Goal: Task Accomplishment & Management: Manage account settings

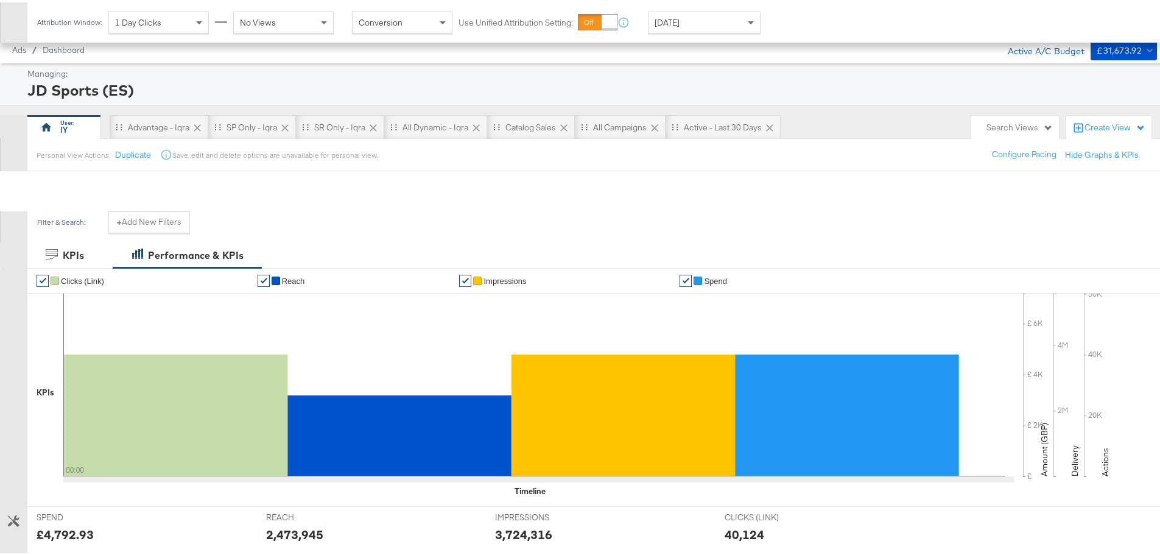
scroll to position [442, 0]
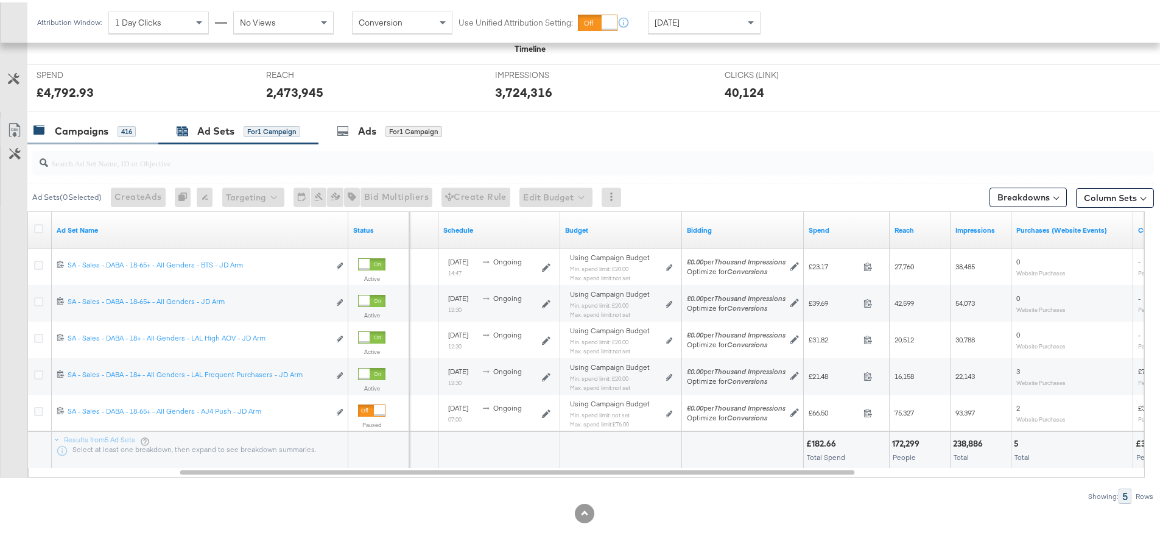
click at [62, 119] on div "Campaigns 416" at bounding box center [92, 129] width 131 height 26
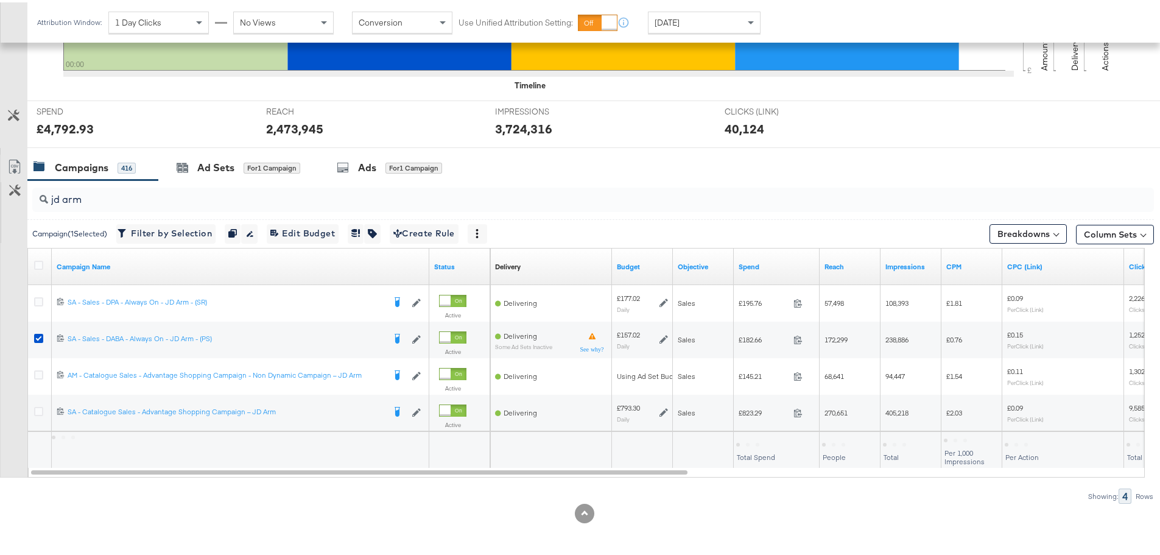
scroll to position [406, 0]
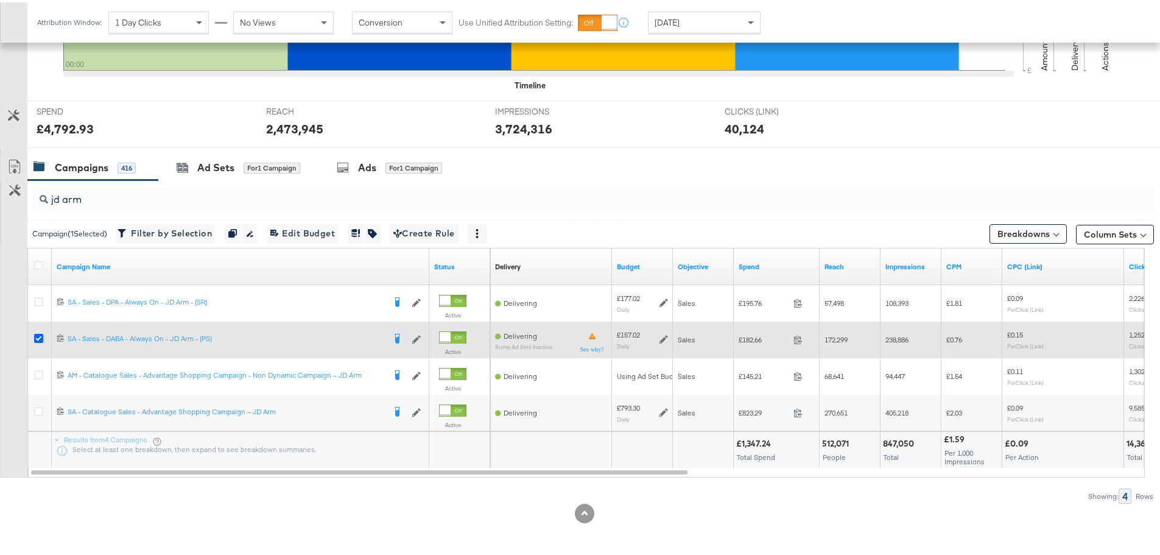
click at [36, 336] on icon at bounding box center [38, 335] width 9 height 9
click at [0, 0] on input "checkbox" at bounding box center [0, 0] width 0 height 0
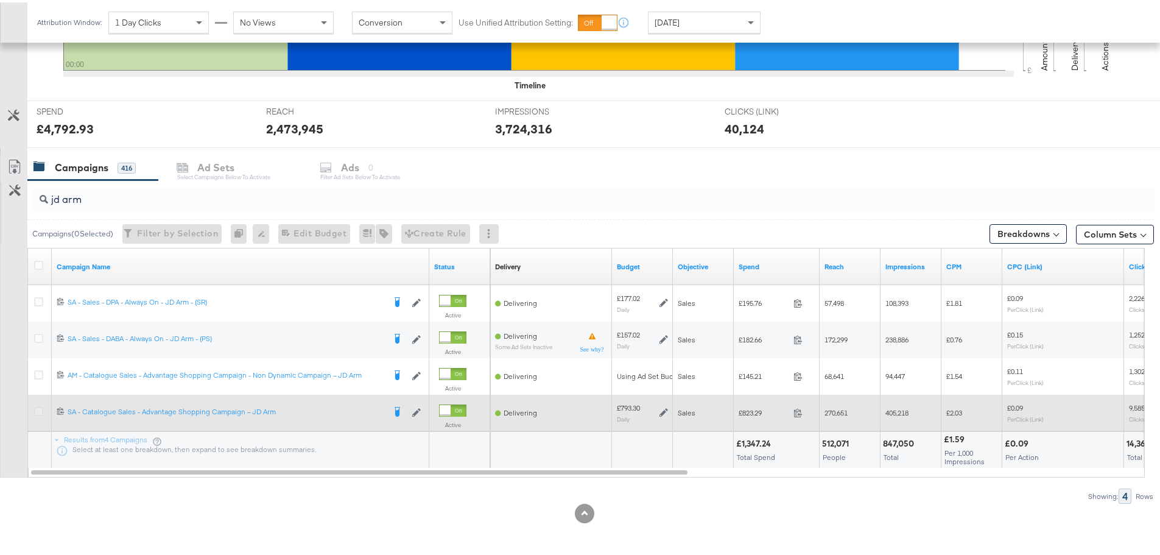
click at [37, 411] on icon at bounding box center [38, 408] width 9 height 9
click at [0, 0] on input "checkbox" at bounding box center [0, 0] width 0 height 0
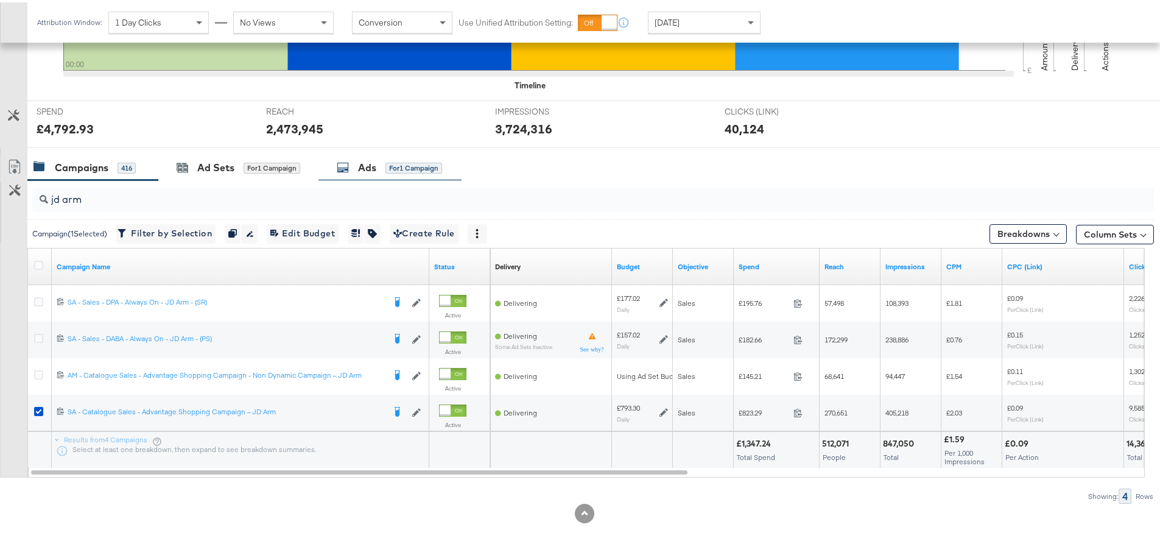
click at [379, 156] on div "Ads for 1 Campaign" at bounding box center [390, 165] width 143 height 26
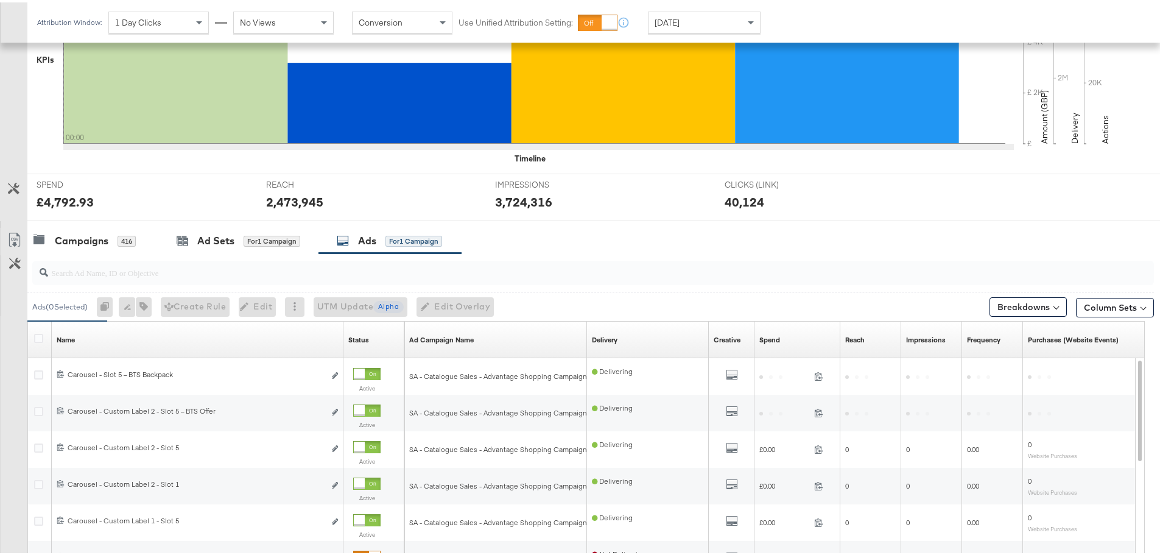
scroll to position [442, 0]
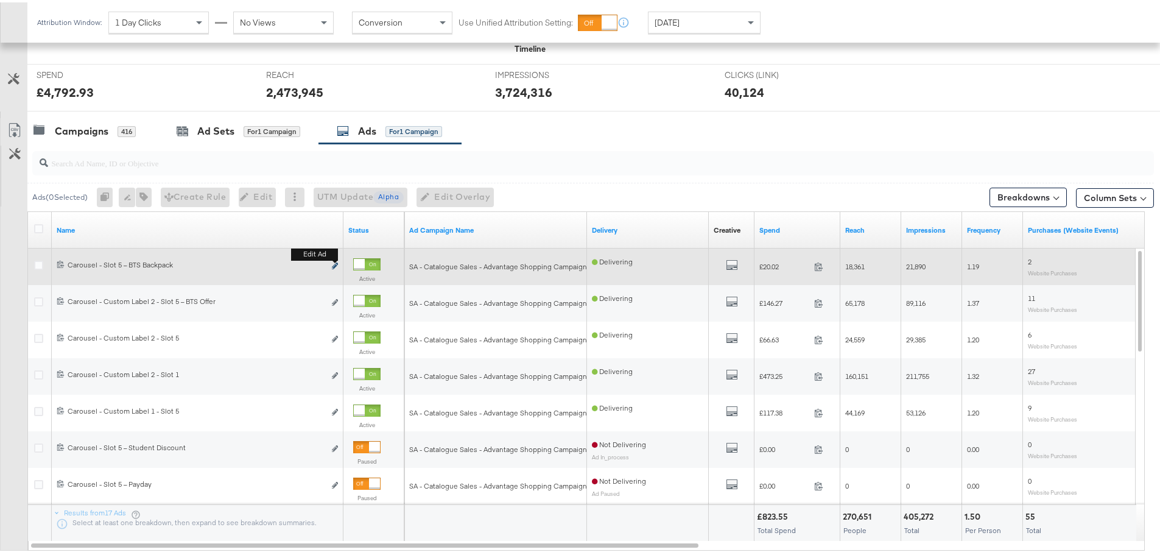
click at [333, 265] on icon "link" at bounding box center [335, 263] width 6 height 7
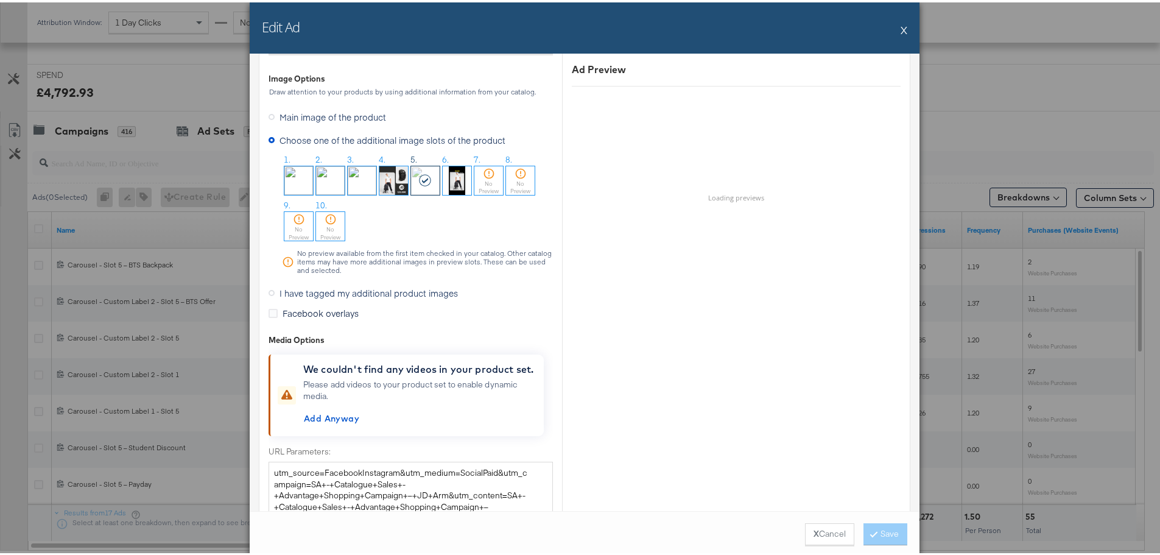
scroll to position [1216, 0]
click at [901, 24] on button "X" at bounding box center [904, 27] width 7 height 24
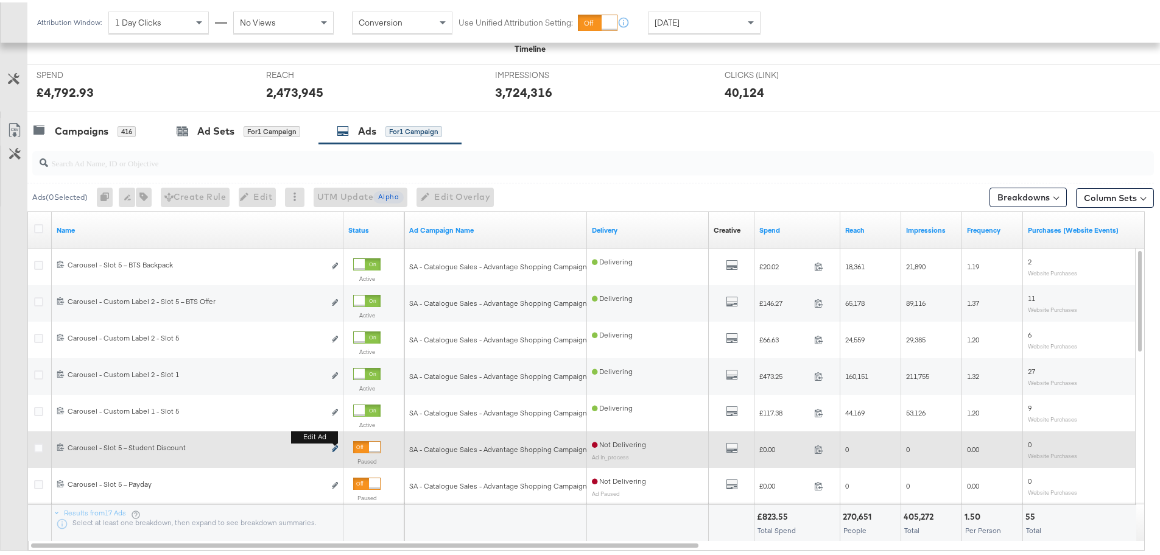
click at [333, 448] on icon "link" at bounding box center [335, 446] width 6 height 7
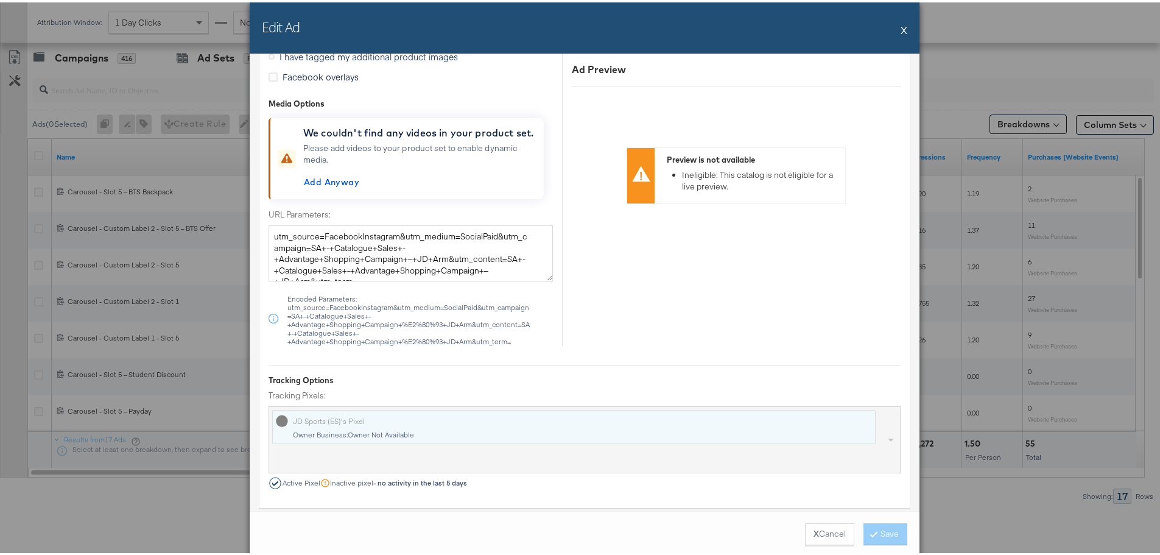
scroll to position [1557, 0]
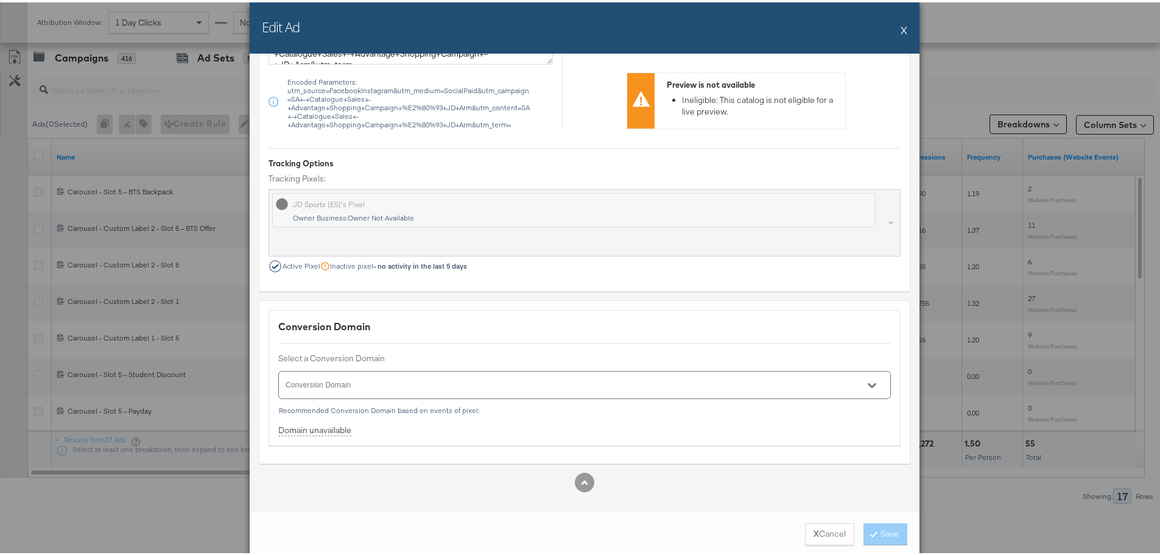
click at [823, 530] on button "X Cancel" at bounding box center [829, 532] width 49 height 22
